Goal: Register for event/course

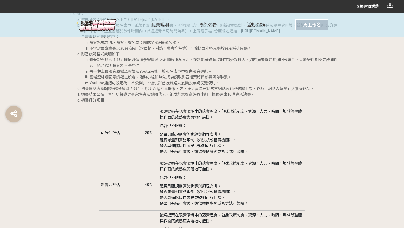
scroll to position [693, 0]
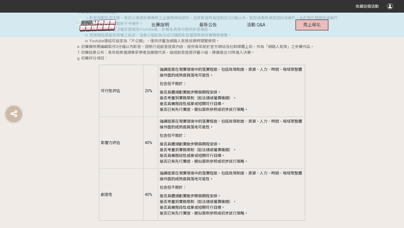
click at [318, 27] on button "馬上報名" at bounding box center [311, 25] width 33 height 11
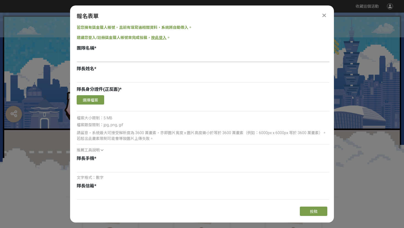
click at [101, 61] on input at bounding box center [203, 57] width 253 height 9
click at [94, 80] on input at bounding box center [203, 77] width 253 height 9
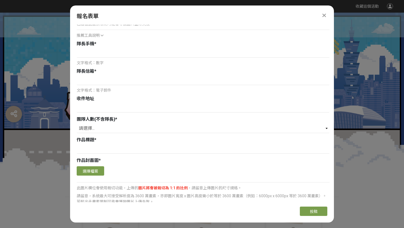
scroll to position [111, 0]
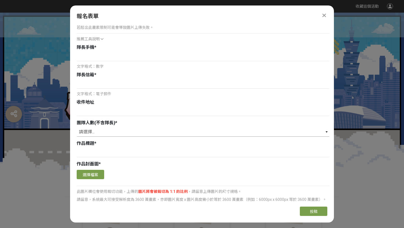
click at [99, 132] on select "請選擇... 0 1 2 3 4 5" at bounding box center [203, 131] width 253 height 9
select select "5"
click at [77, 127] on select "請選擇... 0 1 2 3 4 5" at bounding box center [203, 131] width 253 height 9
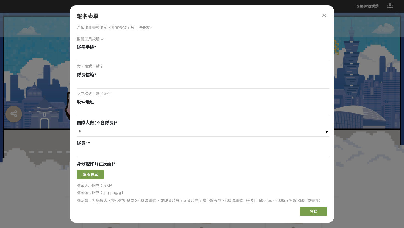
click at [100, 151] on input at bounding box center [203, 152] width 253 height 9
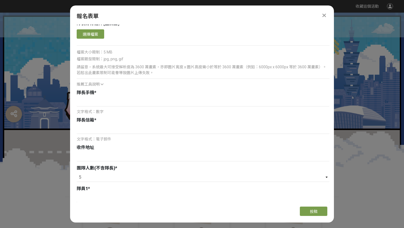
scroll to position [0, 0]
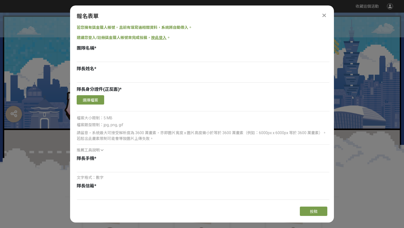
click at [320, 18] on div "報名表單" at bounding box center [202, 16] width 251 height 8
click at [322, 16] on icon at bounding box center [324, 15] width 4 height 5
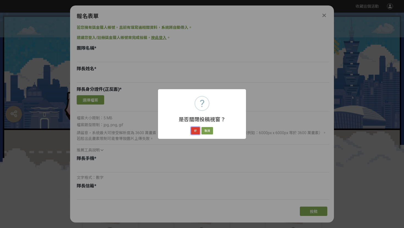
click at [198, 130] on button "好" at bounding box center [195, 131] width 9 height 8
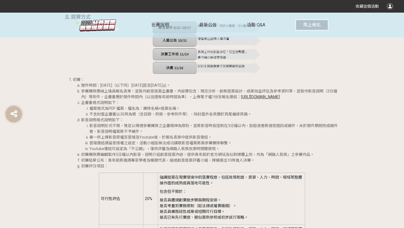
scroll to position [588, 0]
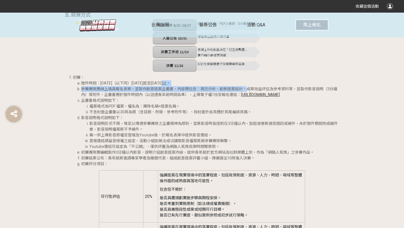
drag, startPoint x: 246, startPoint y: 89, endPoint x: 249, endPoint y: 83, distance: 6.1
click at [249, 83] on ol "徵件時間：[DATE]（以下同）[DATE]起至[DATE]止。 參賽團隊應線上填具報名表單，並製作創意提案企畫書，內容應包含：現況分析、創新提案設計、成果效…" at bounding box center [206, 123] width 266 height 87
click at [215, 91] on li "參賽團隊應線上填具報名表單，並製作創意提案企畫書，內容應包含：現況分析、創新提案設計、成果效益評估及參考資料等，並製作影音說明（3分鐘內）等附件，企畫書應於徵…" at bounding box center [210, 92] width 258 height 12
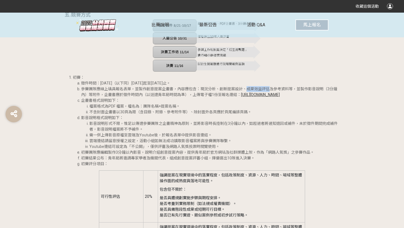
drag, startPoint x: 247, startPoint y: 89, endPoint x: 269, endPoint y: 89, distance: 22.5
click at [269, 89] on li "參賽團隊應線上填具報名表單，並製作創意提案企畫書，內容應包含：現況分析、創新提案設計、成果效益評估及參考資料等，並製作影音說明（3分鐘內）等附件，企畫書應於徵…" at bounding box center [210, 92] width 258 height 12
copy li "成果效益評估"
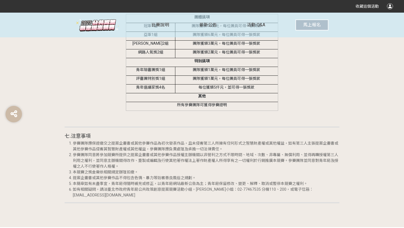
scroll to position [1052, 0]
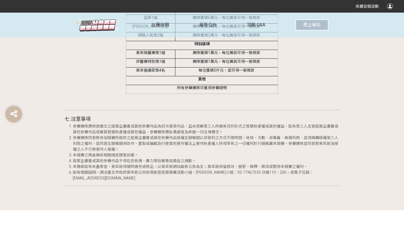
click at [167, 148] on li "參賽團隊同意將參加競賽所提供之提案企畫書或其他參賽作品授權主辦機關以非營利之方式不限時間、地域、次數、非專屬、無償利用、並得再轉授權第三人利用之權利，並同意主…" at bounding box center [206, 143] width 266 height 17
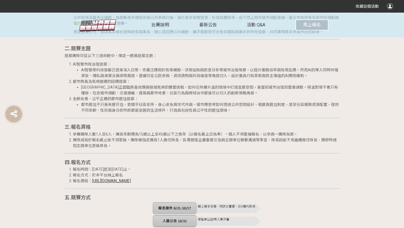
scroll to position [374, 0]
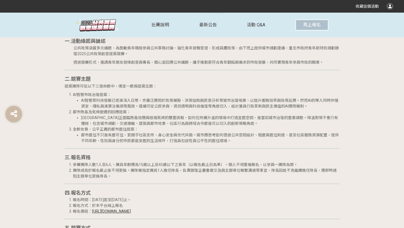
click at [148, 172] on li "團隊成員於報名截止後不得更換。團隊需指定團員1人擔任隊長，負責辦理企畫書繳交及與主辦單位聯繫溝通等事宜，隊長因故不克繼續擔任隊長，應即時通知主辦單位更換隊長。" at bounding box center [206, 174] width 266 height 12
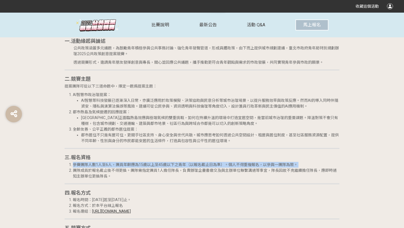
click at [148, 172] on li "團隊成員於報名截止後不得更換。團隊需指定團員1人擔任隊長，負責辦理企畫書繳交及與主辦單位聯繫溝通等事宜，隊長因故不克繼續擔任隊長，應即時通知主辦單位更換隊長。" at bounding box center [206, 174] width 266 height 12
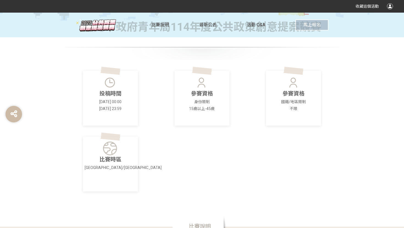
scroll to position [136, 0]
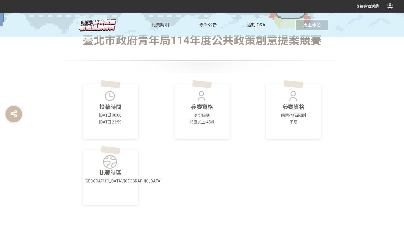
click at [282, 111] on p "參賽資格" at bounding box center [294, 107] width 52 height 8
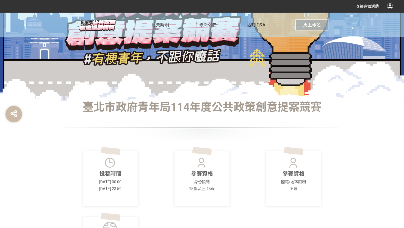
scroll to position [0, 0]
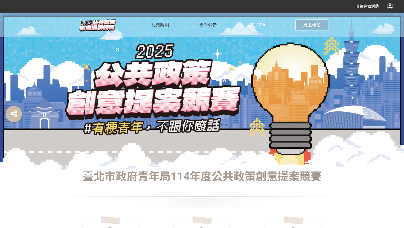
click at [262, 23] on span "活動 Q&A" at bounding box center [256, 24] width 18 height 5
click at [252, 26] on span "活動 Q&A" at bounding box center [256, 24] width 18 height 5
click at [149, 24] on div at bounding box center [114, 25] width 76 height 25
click at [154, 24] on span "比賽說明" at bounding box center [160, 24] width 18 height 5
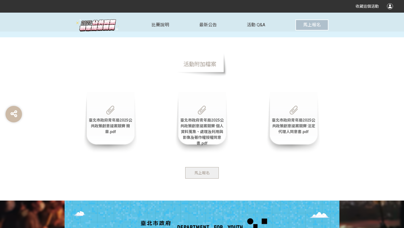
scroll to position [1231, 0]
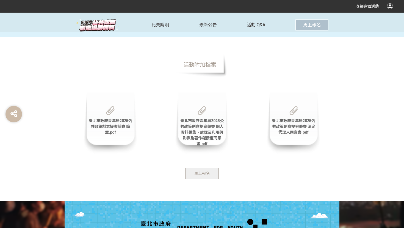
click at [203, 134] on span "臺北市政府青年局2025公共政策創意提案競賽 個人資料蒐集、處理及利用與影像及著作權授權同意書.pdf" at bounding box center [201, 132] width 43 height 27
click at [297, 119] on span "臺北市政府青年局2025公共政策創意提案競賽 法定代理人同意書.pdf" at bounding box center [293, 127] width 43 height 16
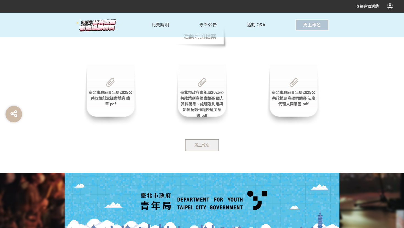
scroll to position [1259, 0]
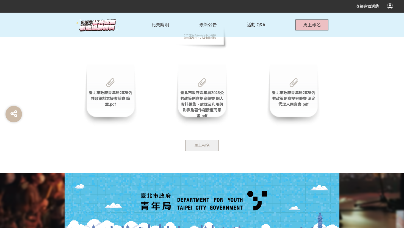
click at [303, 22] on button "馬上報名" at bounding box center [311, 25] width 33 height 11
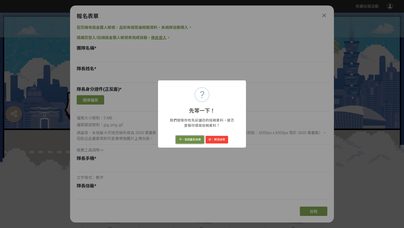
click at [195, 138] on button "不，我想重新填寫" at bounding box center [190, 140] width 28 height 8
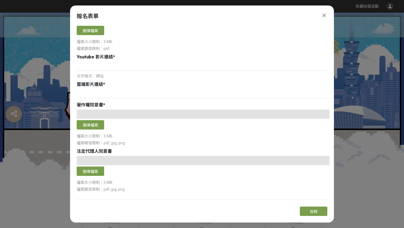
scroll to position [336, 0]
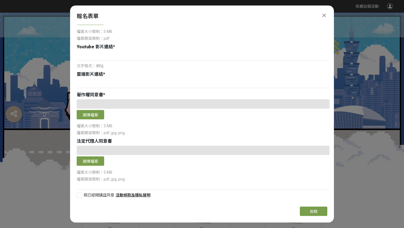
click at [88, 156] on div "選擇檔案" at bounding box center [203, 156] width 253 height 21
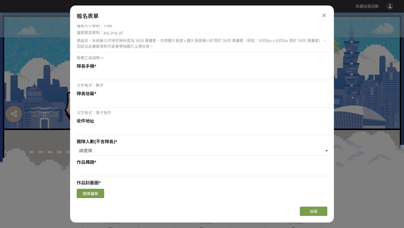
scroll to position [66, 0]
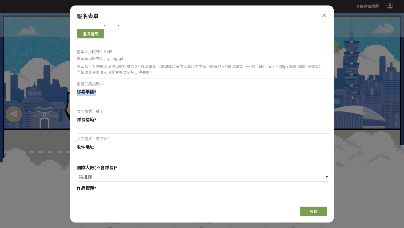
drag, startPoint x: 78, startPoint y: 93, endPoint x: 101, endPoint y: 90, distance: 23.7
click at [101, 90] on div "隊長手機 *" at bounding box center [203, 92] width 253 height 7
click at [101, 113] on span "文字格式：數字" at bounding box center [90, 111] width 27 height 4
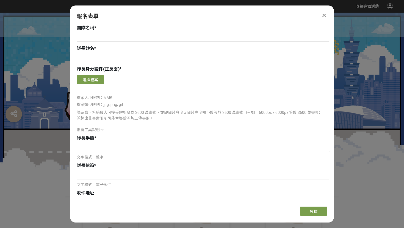
scroll to position [0, 0]
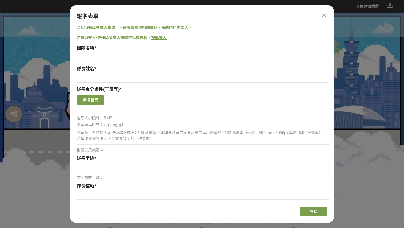
click at [326, 12] on div at bounding box center [324, 15] width 7 height 7
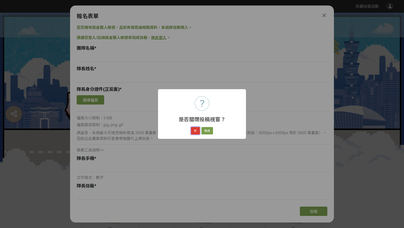
click at [194, 130] on button "好" at bounding box center [195, 131] width 9 height 8
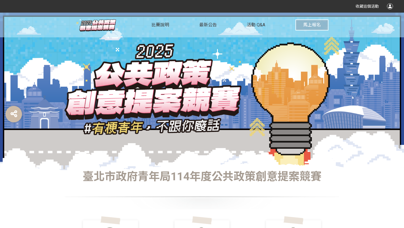
scroll to position [37, 0]
